Goal: Find specific page/section: Find specific page/section

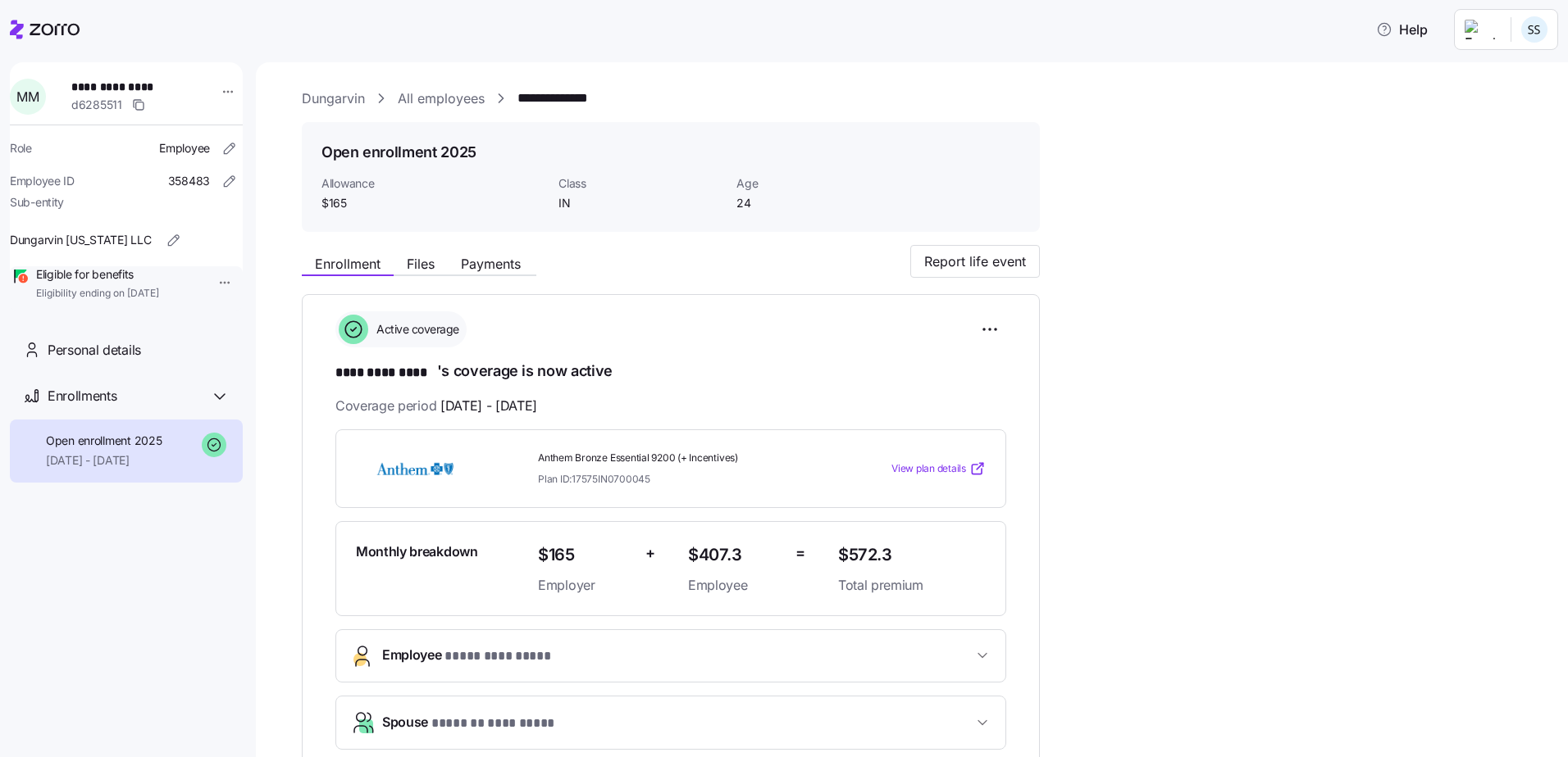
drag, startPoint x: 31, startPoint y: 23, endPoint x: 124, endPoint y: 55, distance: 98.4
click at [31, 22] on icon at bounding box center [45, 30] width 69 height 20
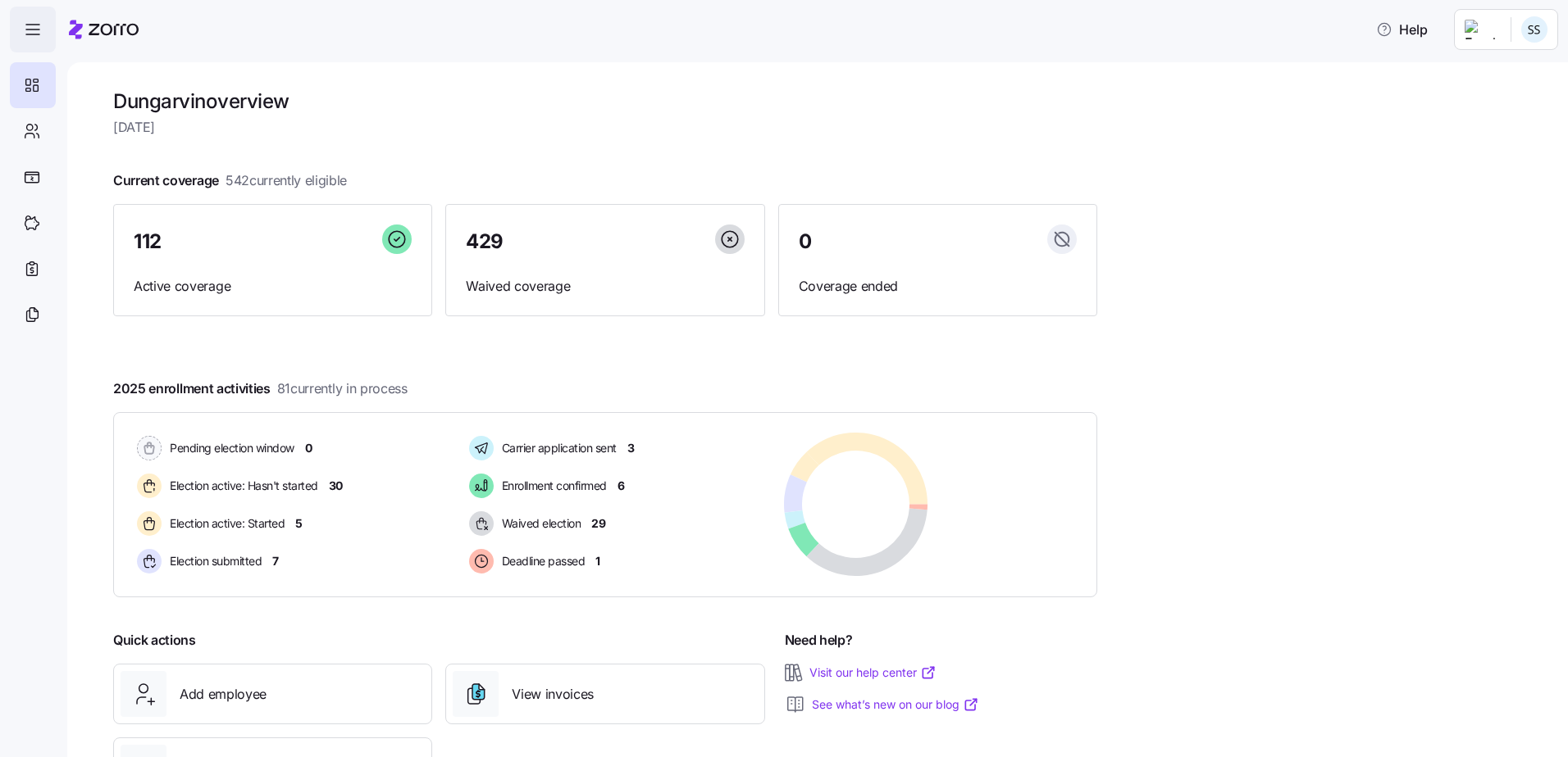
click at [26, 26] on icon "button" at bounding box center [33, 30] width 20 height 20
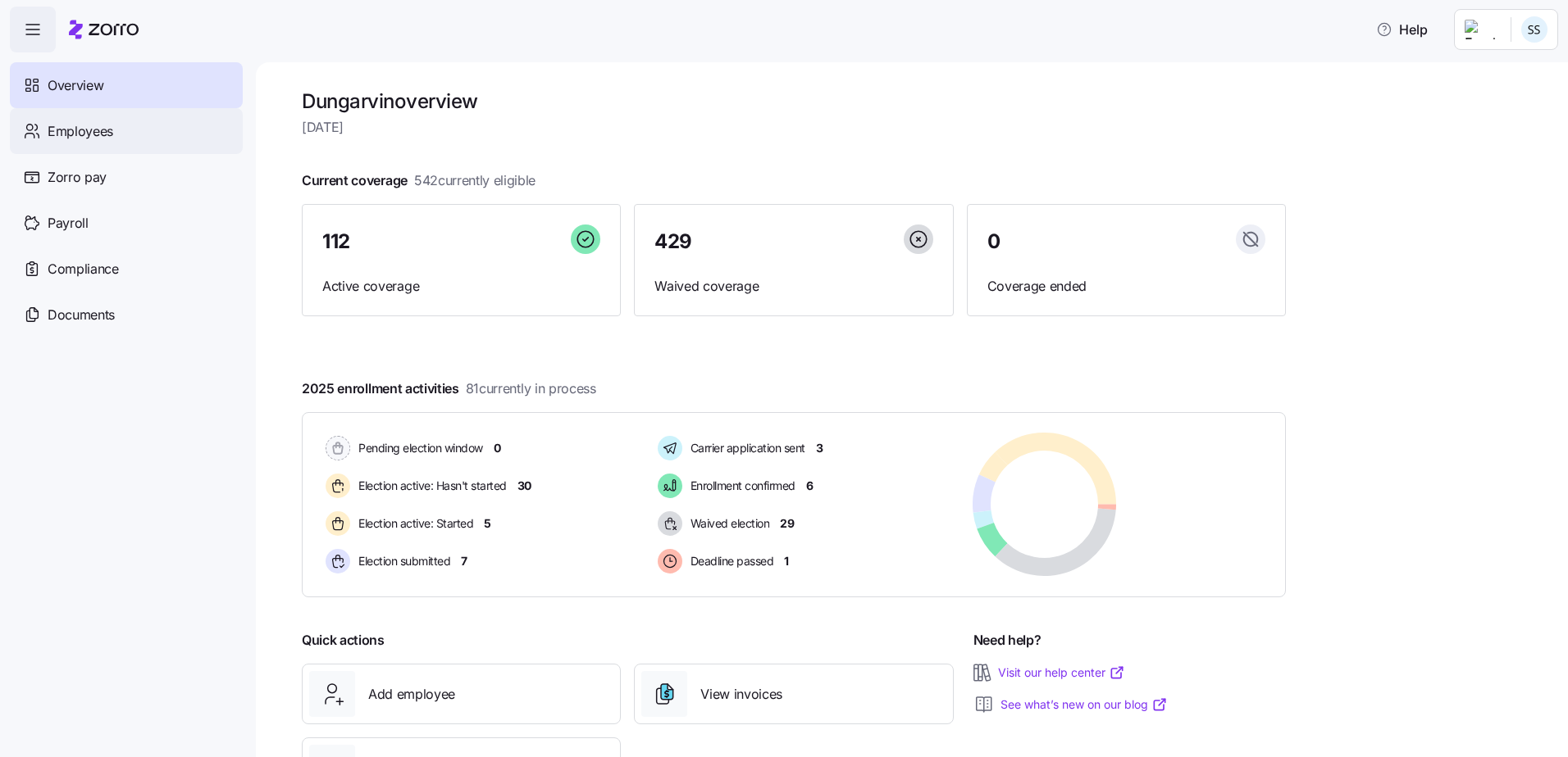
click at [77, 116] on div "Employees" at bounding box center [126, 131] width 233 height 46
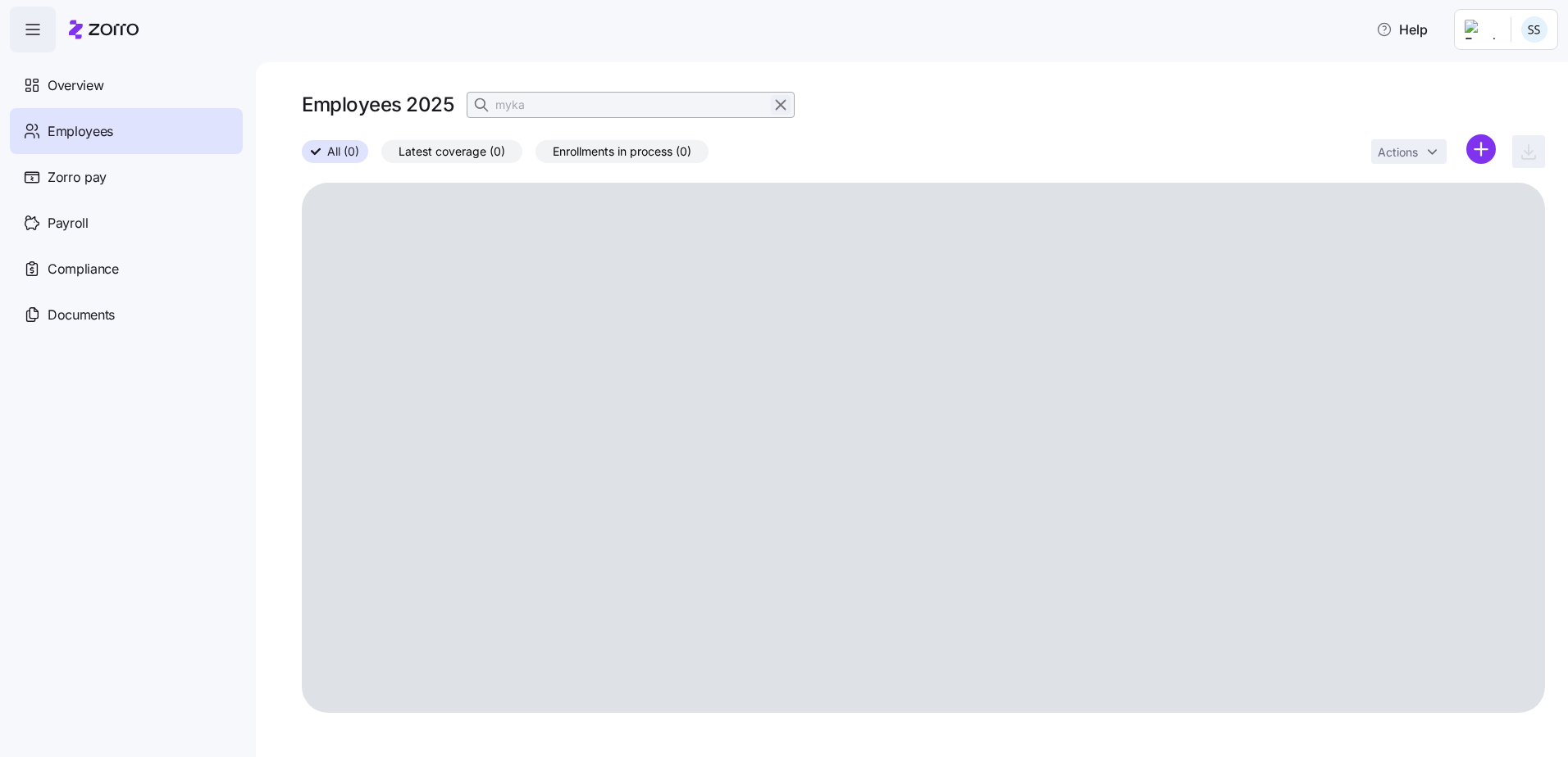
click at [776, 110] on icon "button" at bounding box center [780, 105] width 18 height 20
click at [551, 106] on div "Employees 2025" at bounding box center [923, 105] width 1243 height 33
click at [482, 102] on icon "button" at bounding box center [483, 105] width 16 height 16
click at [484, 104] on icon at bounding box center [481, 104] width 10 height 10
click at [540, 114] on input at bounding box center [631, 105] width 328 height 26
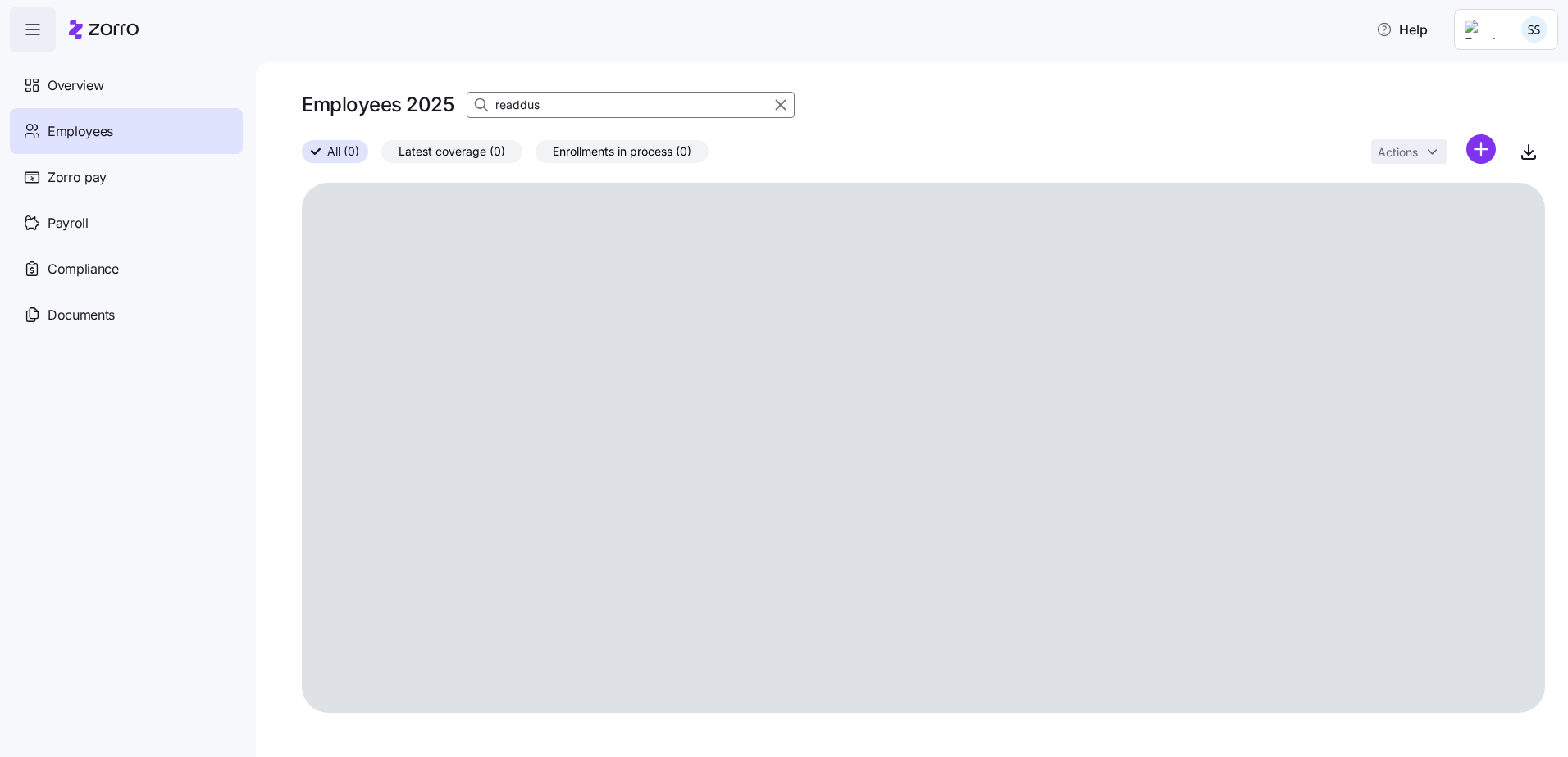
click at [524, 93] on input "readdus" at bounding box center [631, 105] width 328 height 26
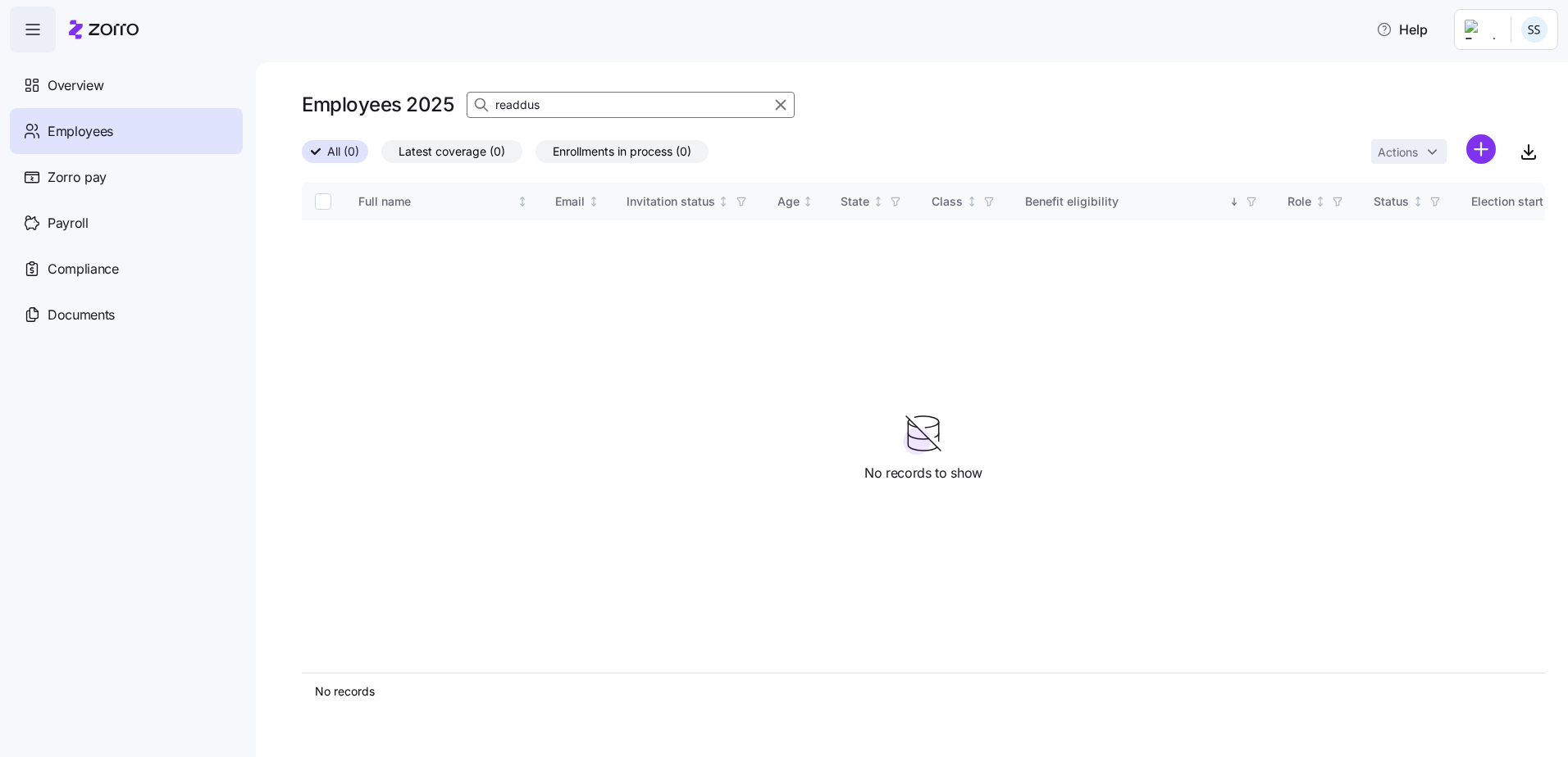
click at [531, 109] on input "readdus" at bounding box center [631, 105] width 328 height 26
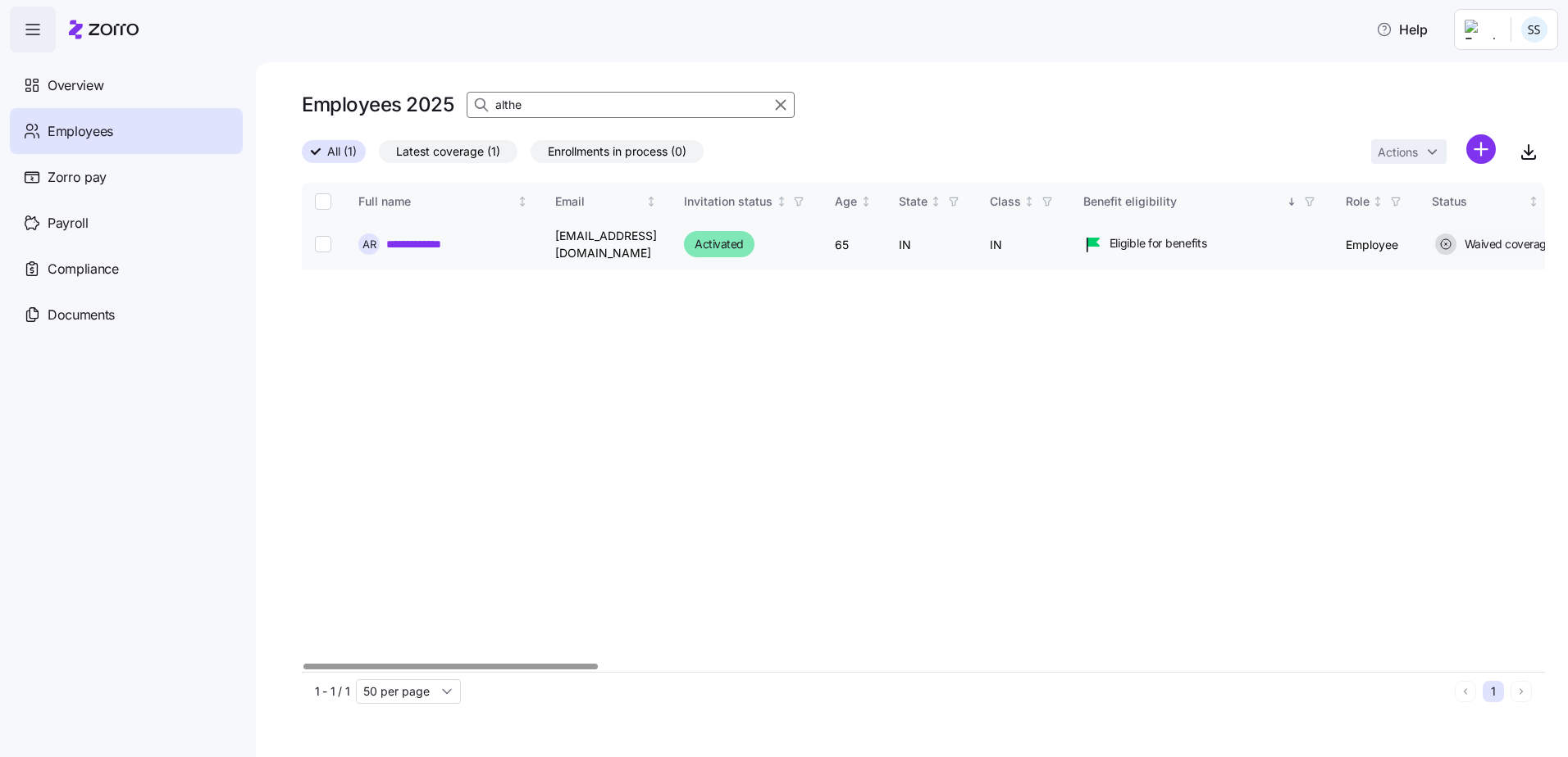
type input "althe"
click at [450, 236] on link "**********" at bounding box center [425, 244] width 78 height 16
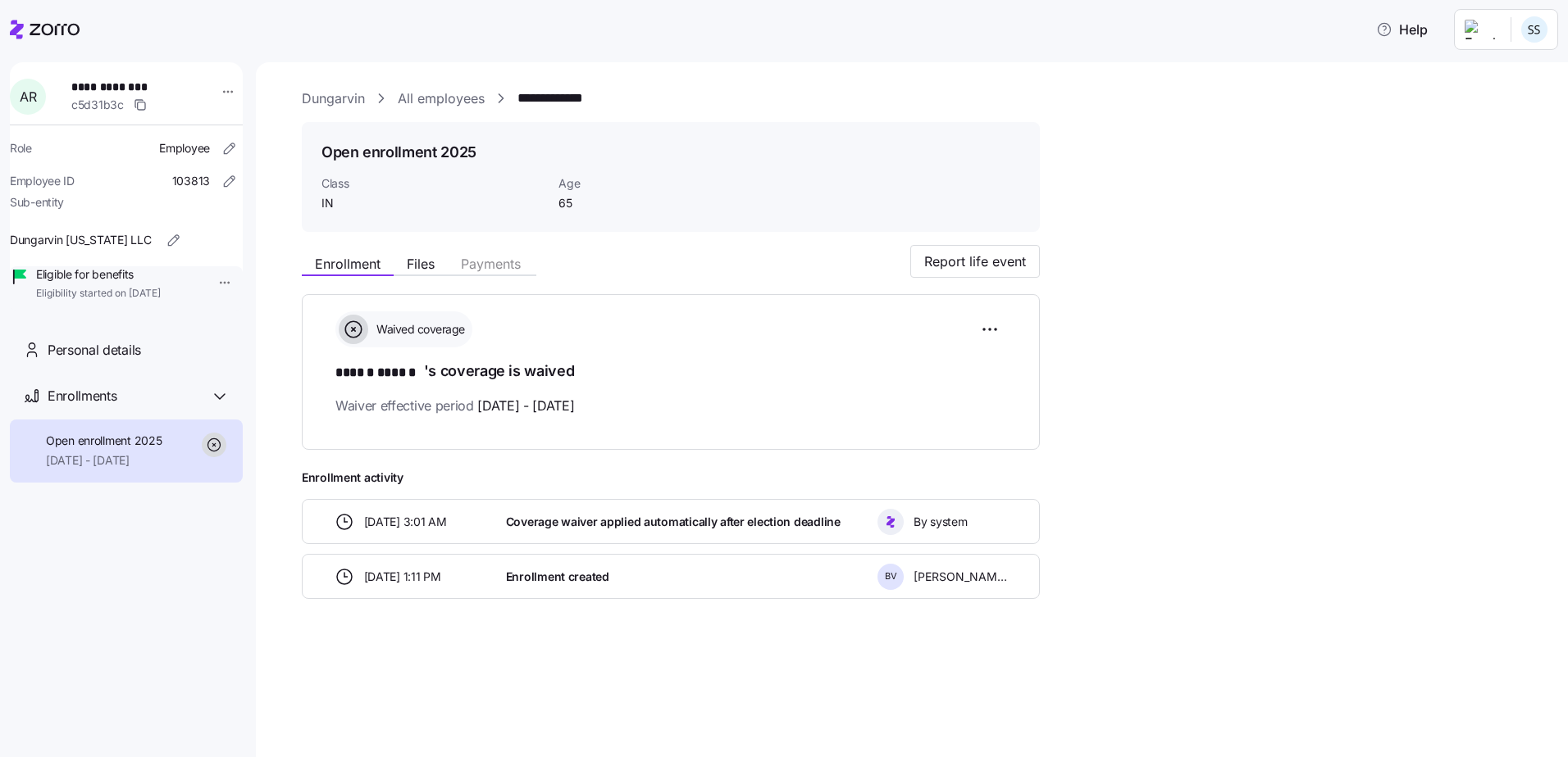
drag, startPoint x: 35, startPoint y: 21, endPoint x: 280, endPoint y: 115, distance: 262.4
click at [35, 21] on icon at bounding box center [45, 30] width 69 height 20
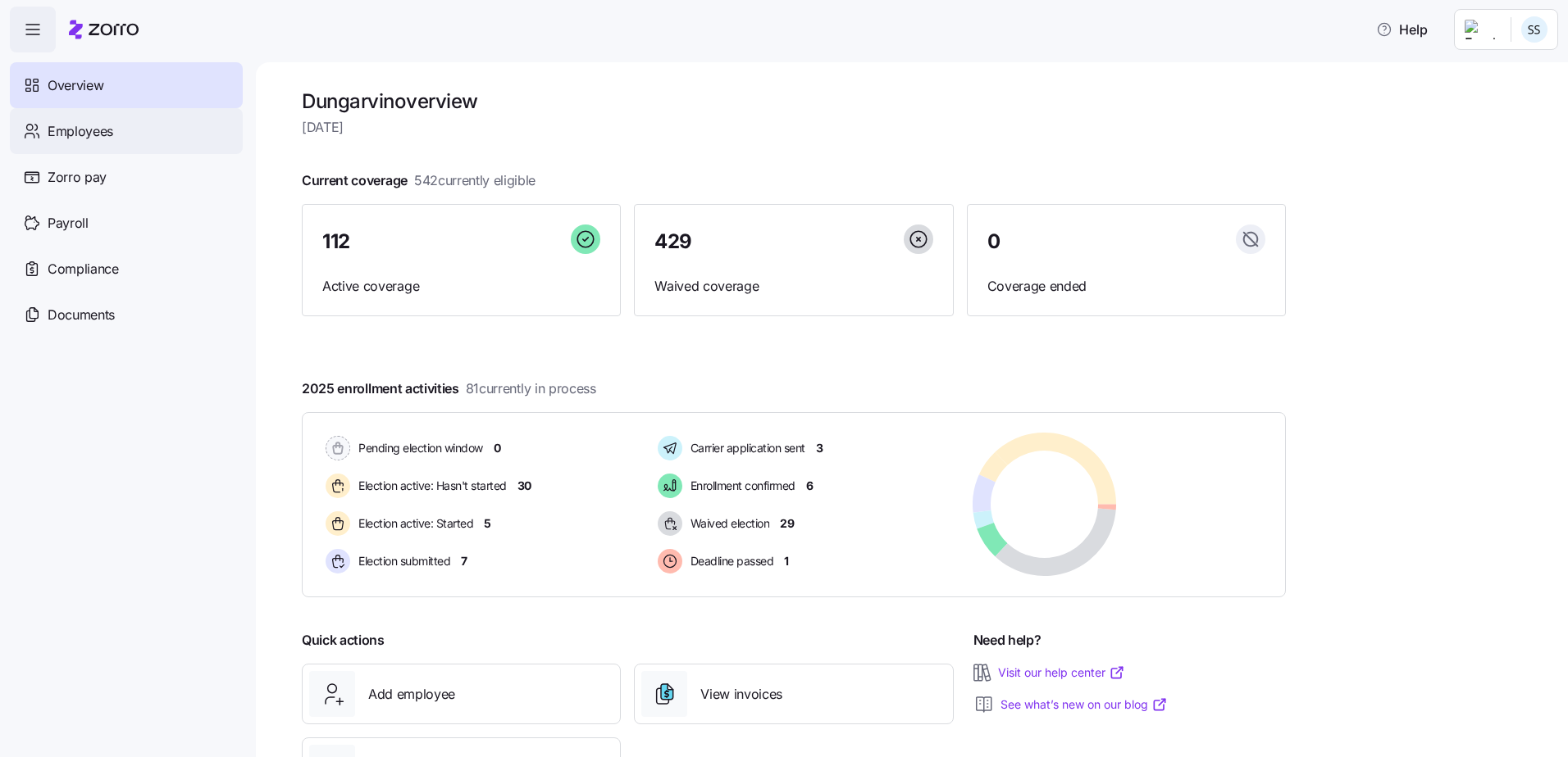
click at [103, 138] on span "Employees" at bounding box center [81, 131] width 66 height 21
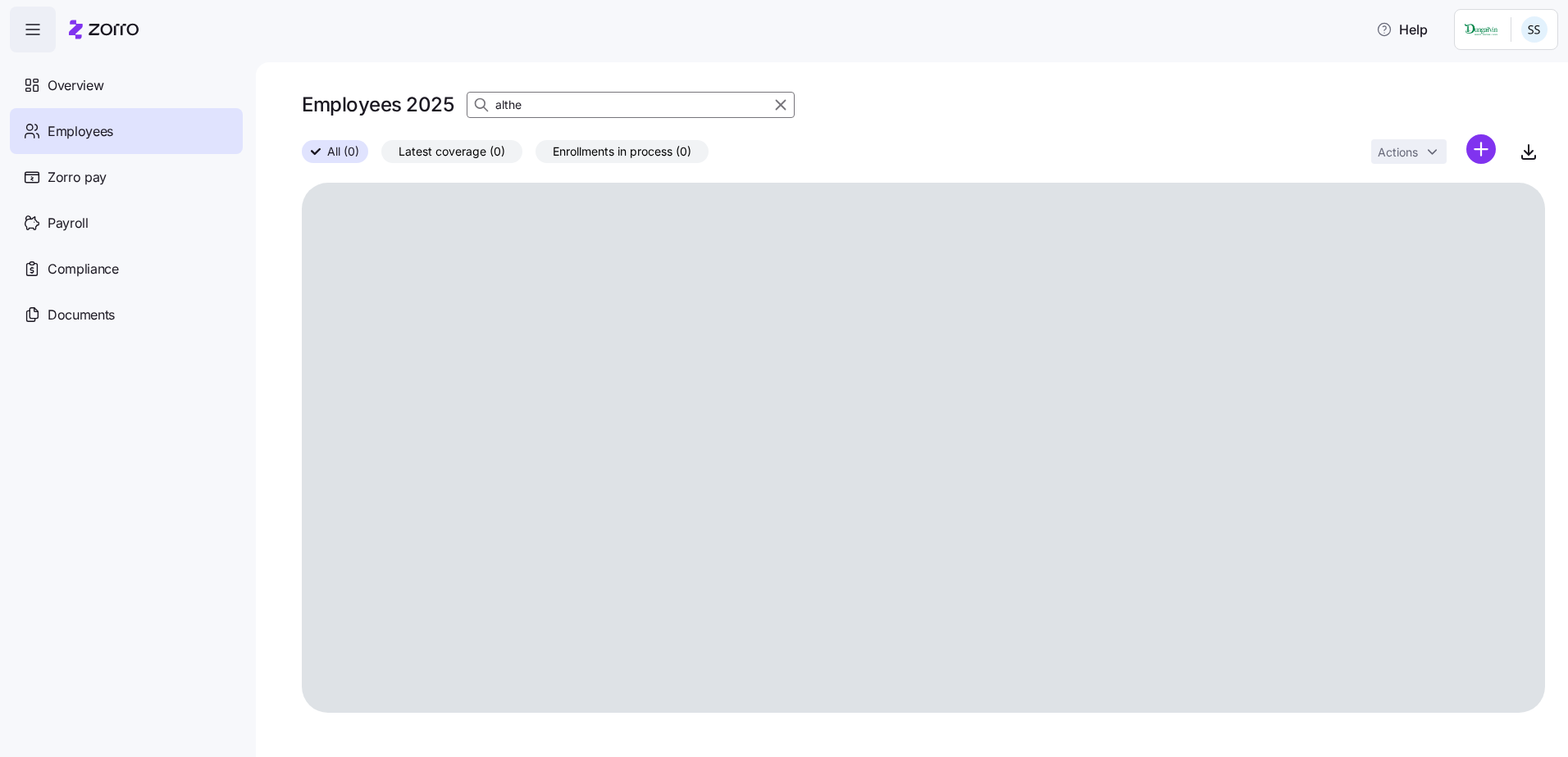
click at [607, 108] on input "althe" at bounding box center [631, 105] width 328 height 26
click at [566, 101] on input "althe" at bounding box center [631, 105] width 328 height 26
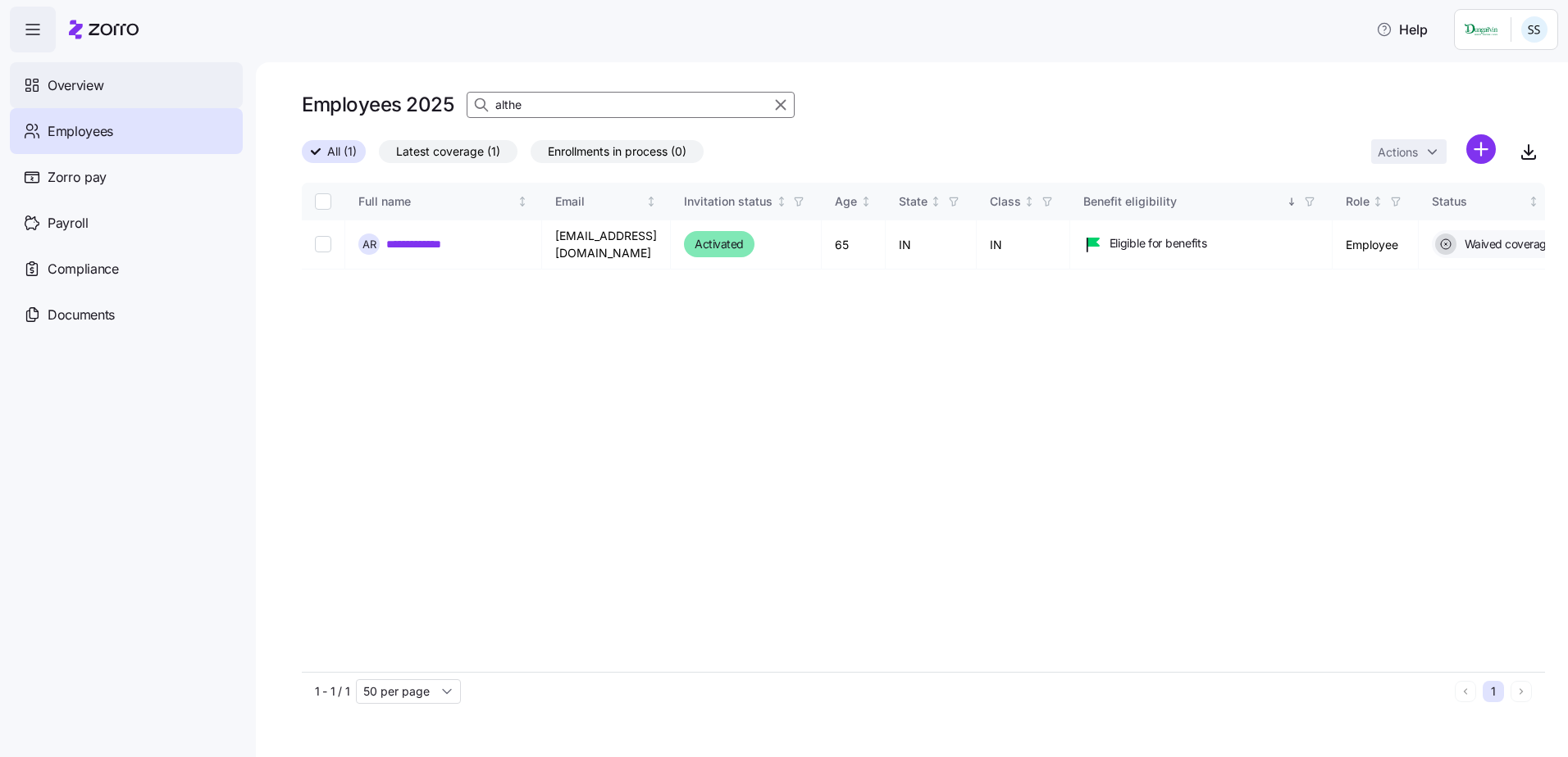
drag, startPoint x: 529, startPoint y: 106, endPoint x: 173, endPoint y: 90, distance: 356.4
click at [173, 90] on div "**********" at bounding box center [784, 374] width 1568 height 748
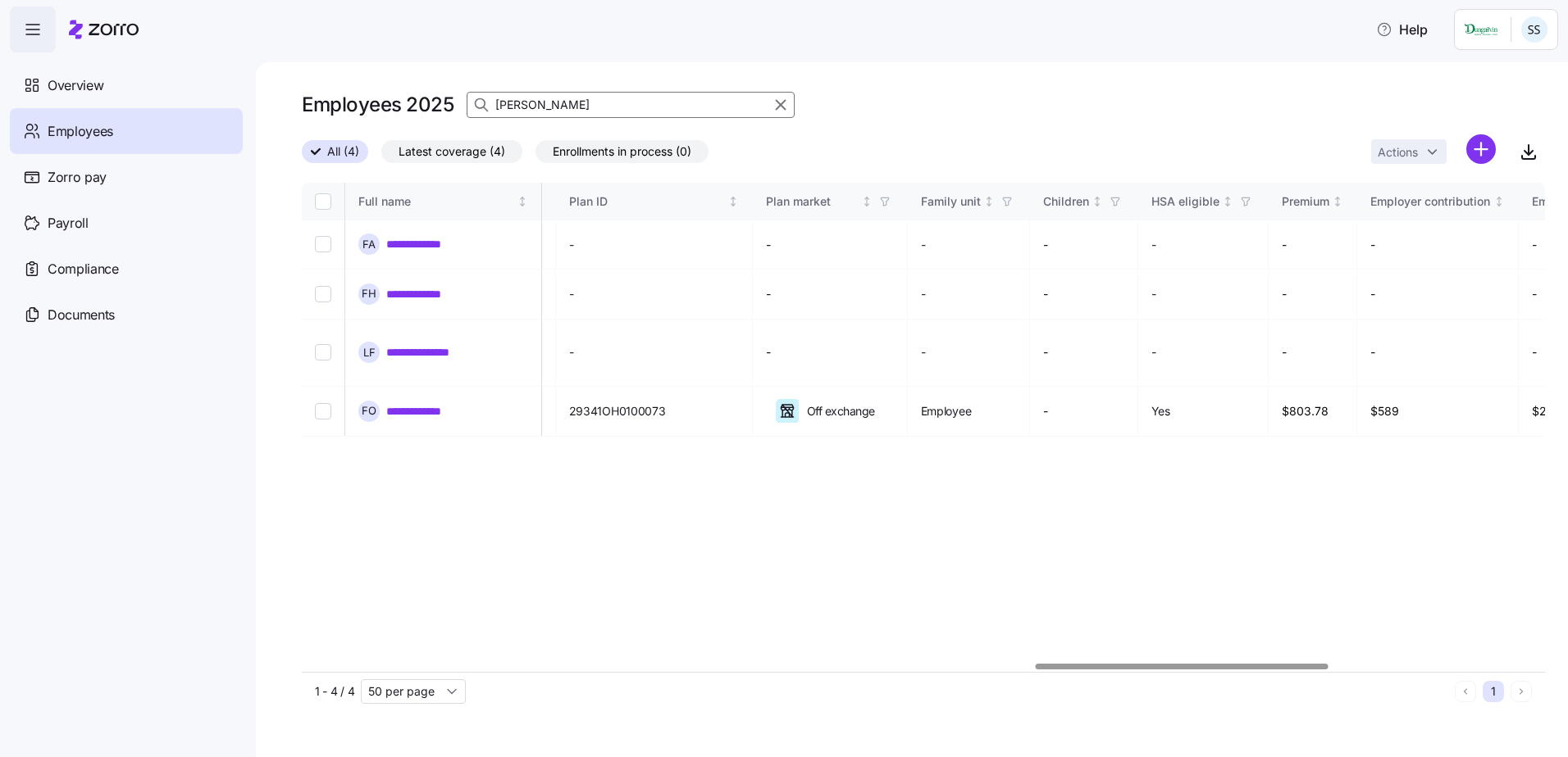
scroll to position [0, 2594]
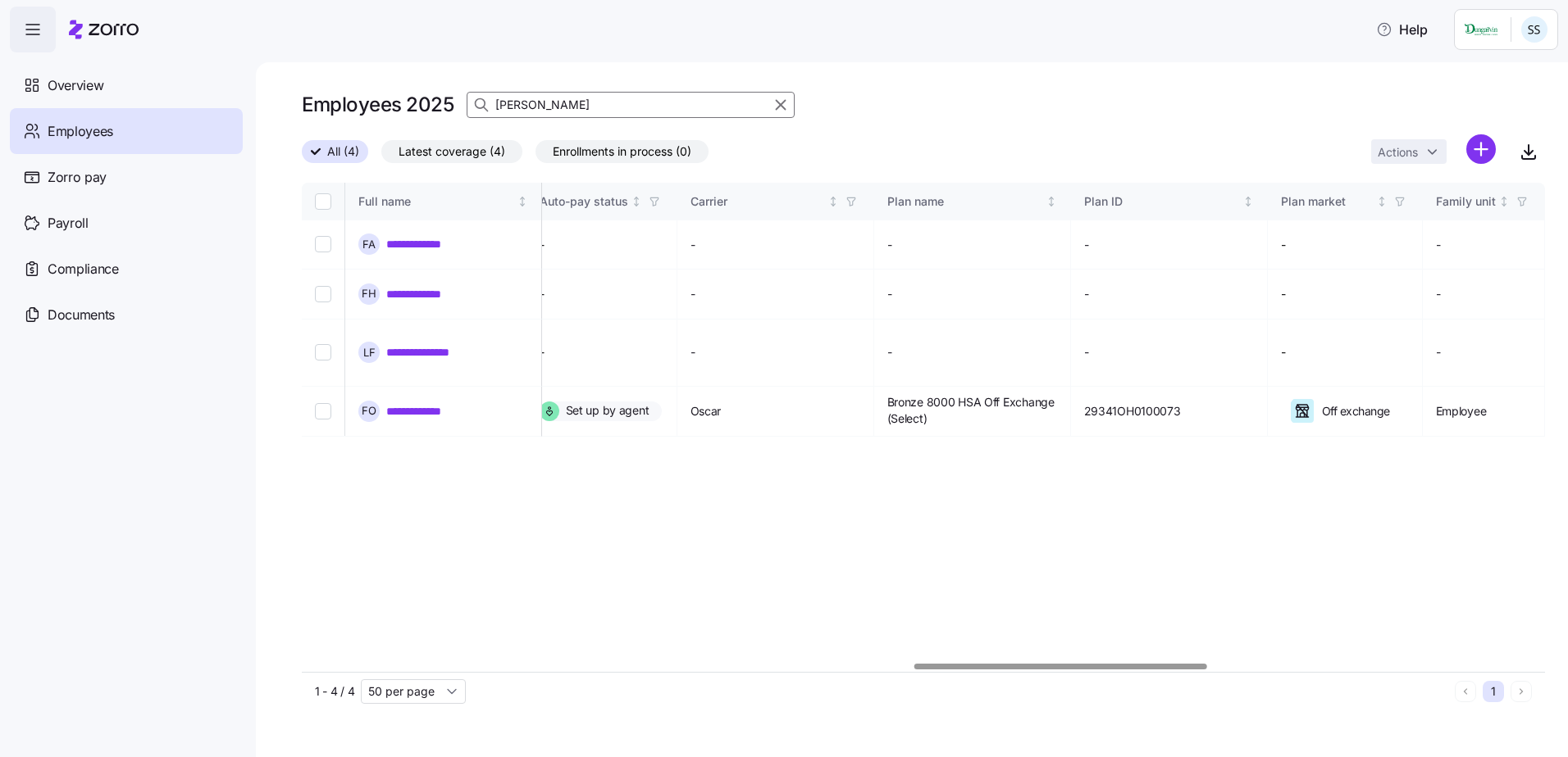
click at [1060, 672] on div at bounding box center [923, 667] width 1243 height 10
type input "[PERSON_NAME]"
drag, startPoint x: 770, startPoint y: 369, endPoint x: 734, endPoint y: 373, distance: 36.2
click at [734, 387] on td "Oscar" at bounding box center [775, 411] width 197 height 50
copy span "Oscar"
